Goal: Navigation & Orientation: Find specific page/section

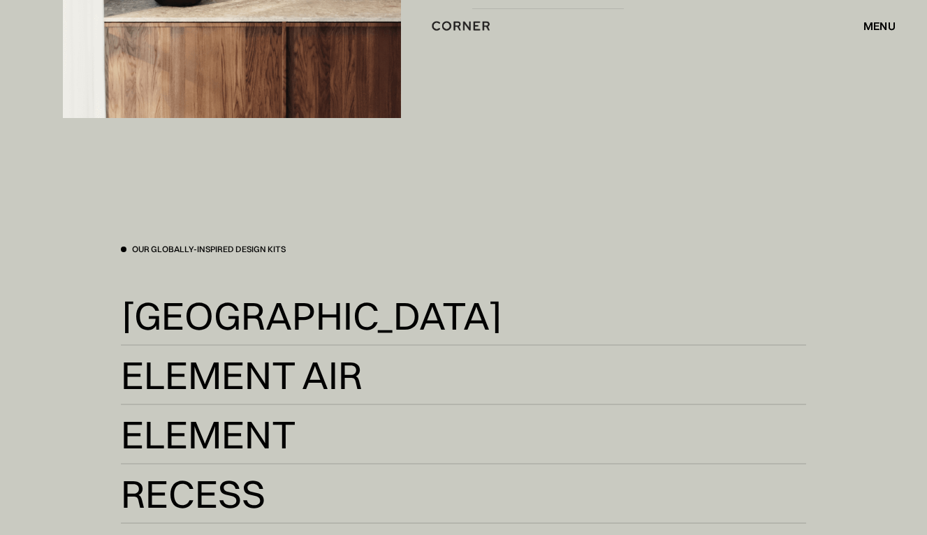
scroll to position [2500, 0]
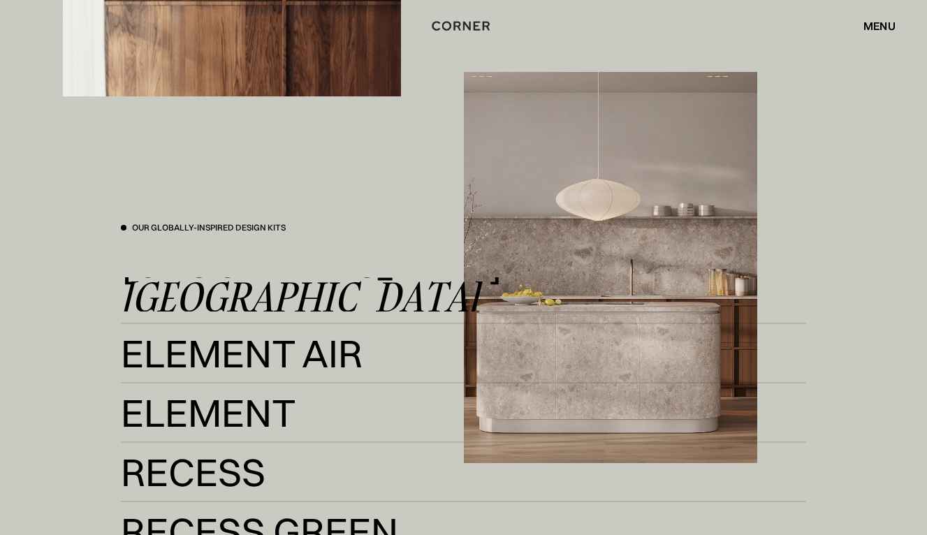
click at [210, 310] on div "[GEOGRAPHIC_DATA]" at bounding box center [300, 297] width 359 height 34
click at [219, 299] on div "[GEOGRAPHIC_DATA]" at bounding box center [300, 294] width 359 height 34
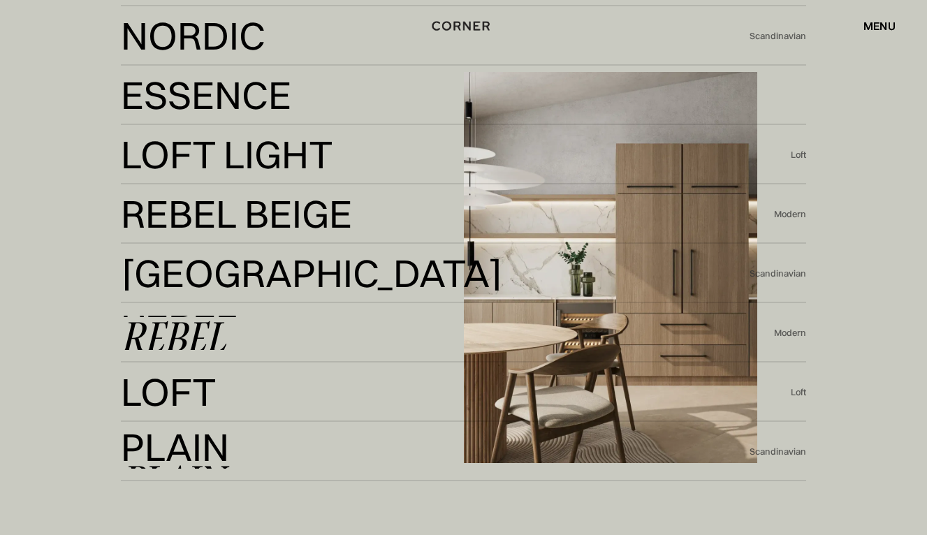
scroll to position [3123, 0]
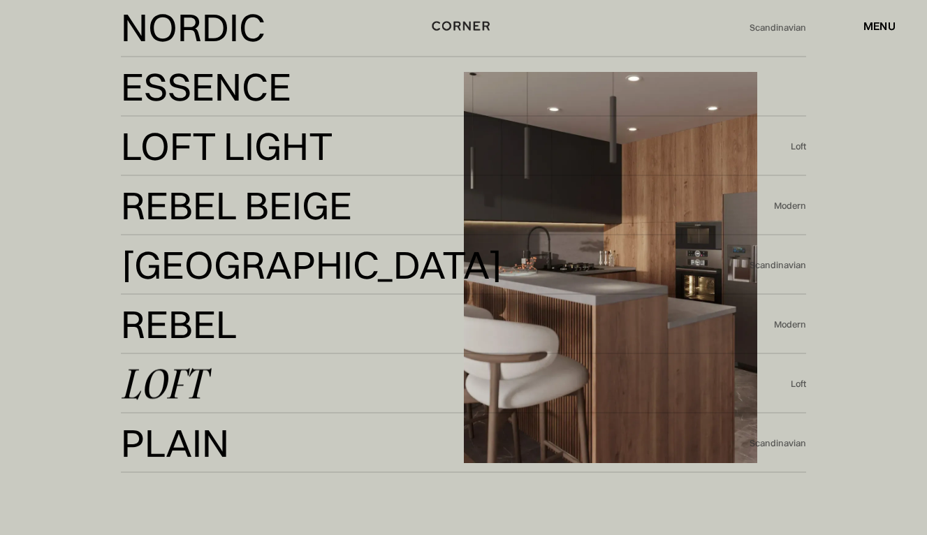
click at [191, 379] on div "Loft" at bounding box center [163, 384] width 85 height 34
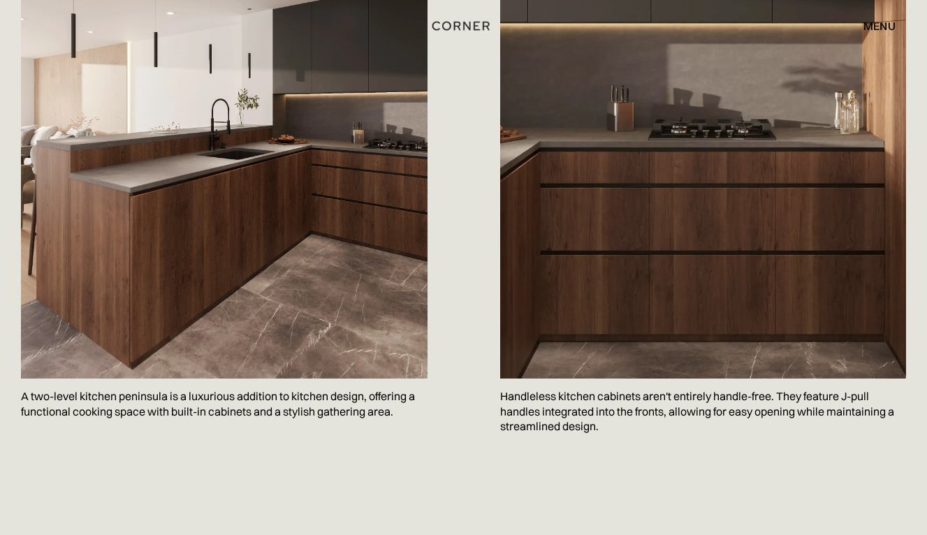
scroll to position [2128, 0]
